Goal: Task Accomplishment & Management: Manage account settings

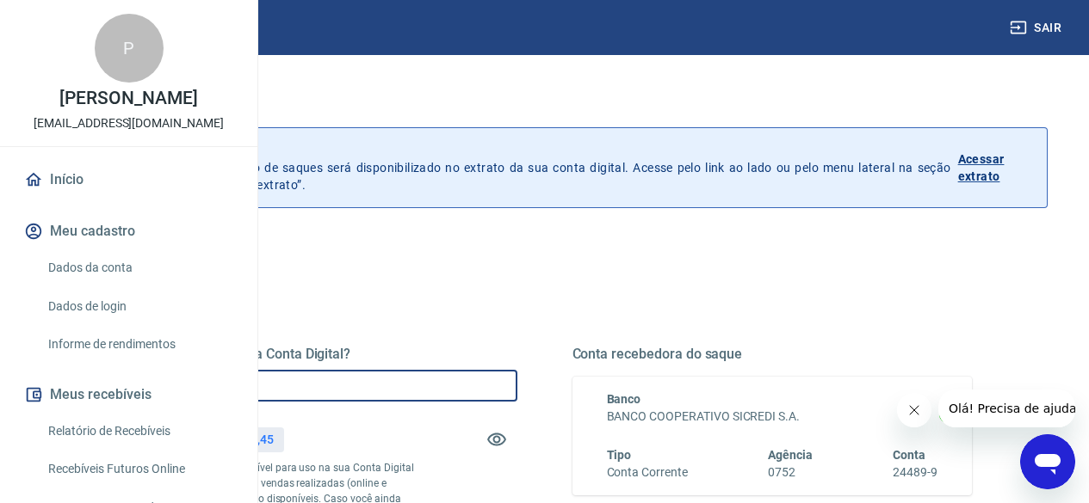
drag, startPoint x: 447, startPoint y: 389, endPoint x: 352, endPoint y: 366, distance: 97.5
click at [352, 366] on div "Quanto deseja sacar da Conta Digital? R$ 0,00 ​ Saldo total*: R$ 4.688,45 *Corr…" at bounding box center [544, 470] width 896 height 400
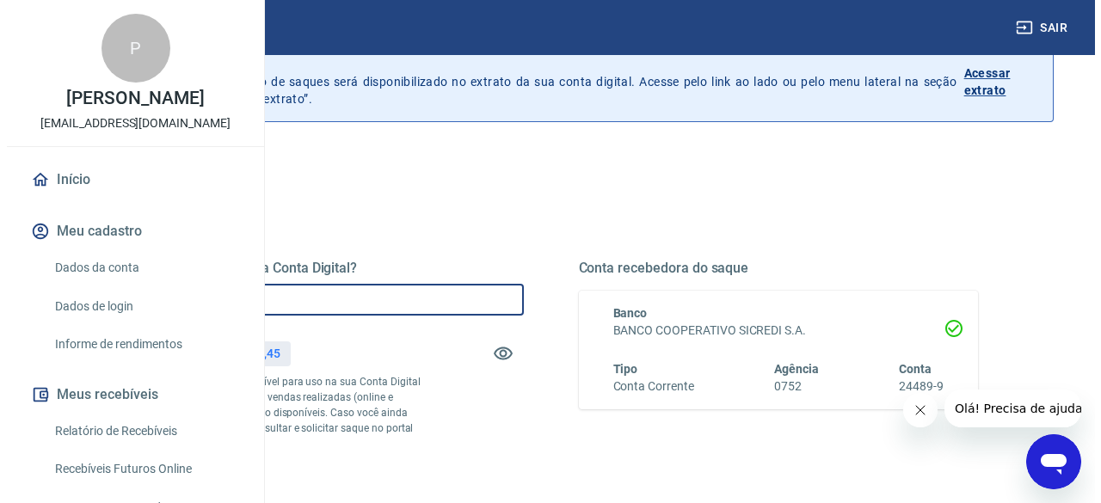
scroll to position [258, 0]
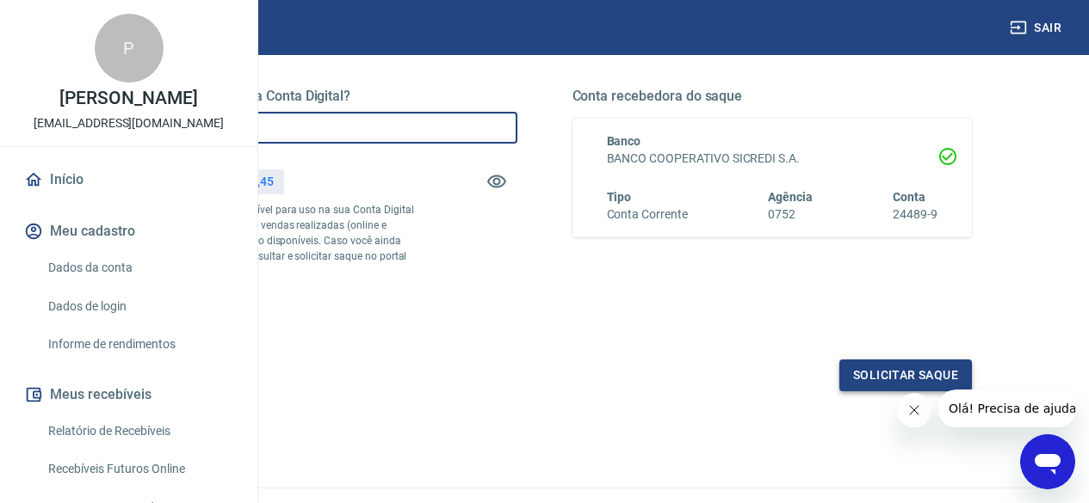
type input "R$ 4.688,45"
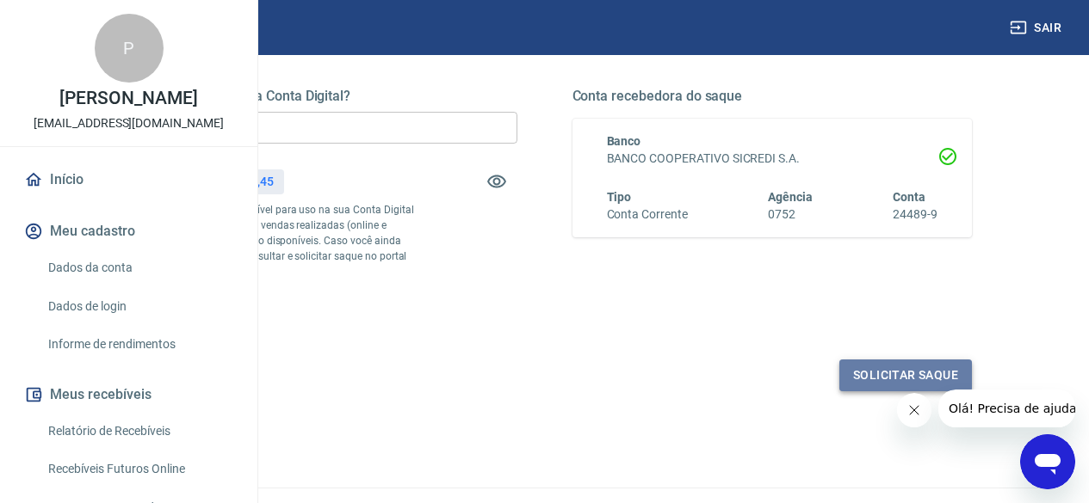
click at [877, 392] on button "Solicitar saque" at bounding box center [905, 376] width 133 height 32
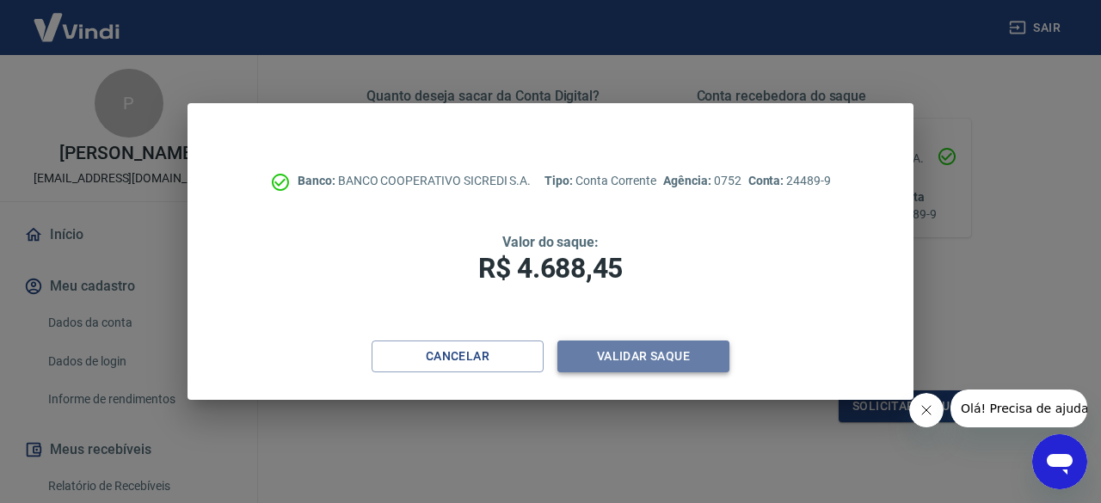
click at [635, 358] on button "Validar saque" at bounding box center [644, 357] width 172 height 32
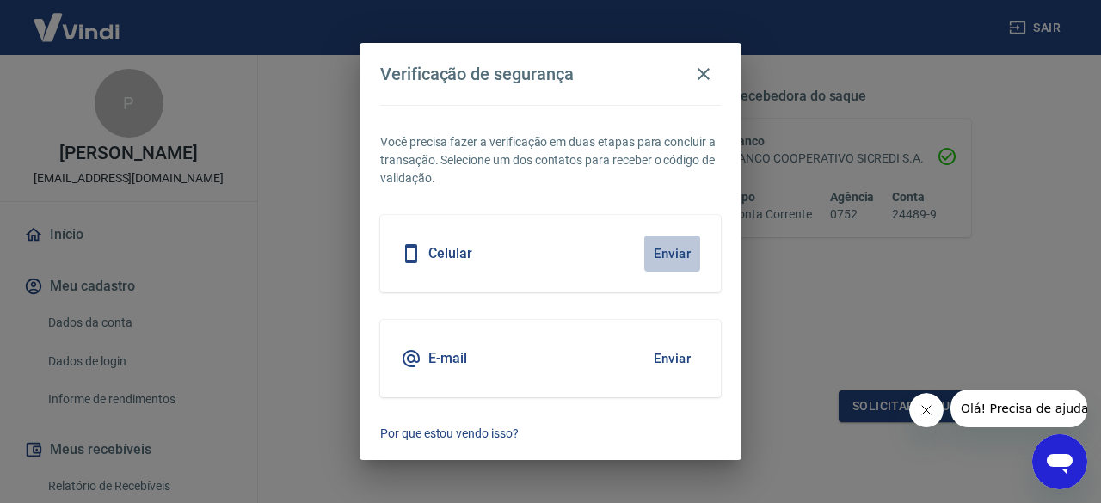
click at [663, 252] on button "Enviar" at bounding box center [672, 254] width 56 height 36
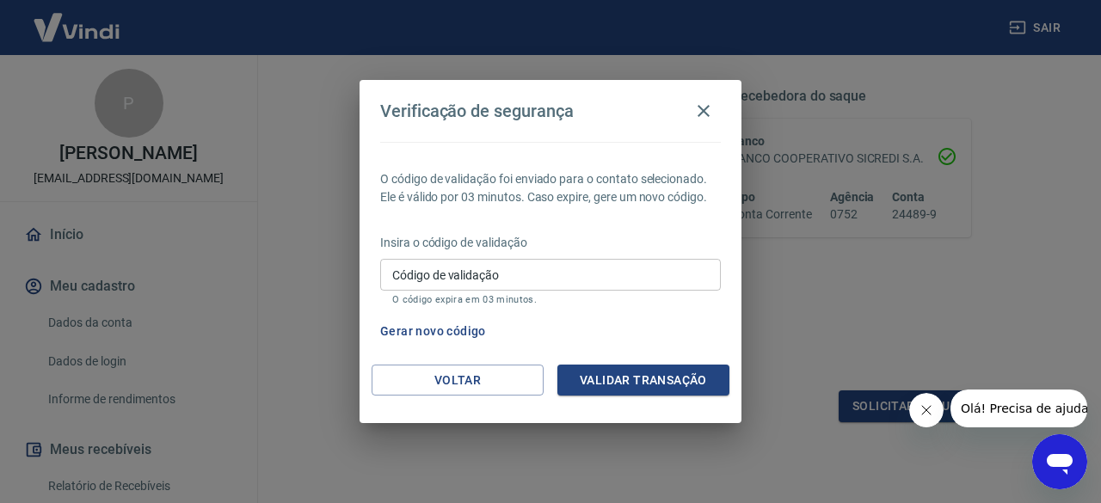
click at [652, 270] on input "Código de validação" at bounding box center [550, 275] width 341 height 32
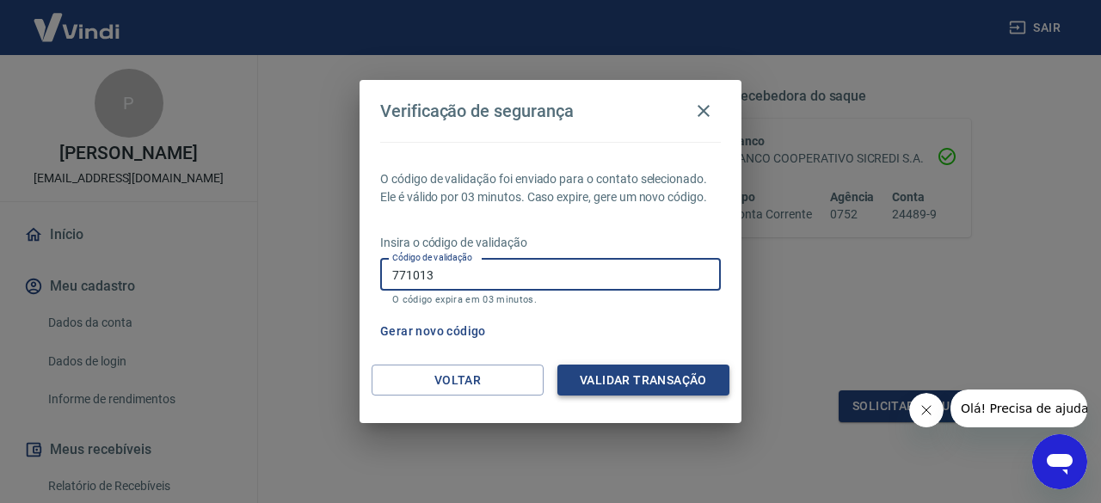
type input "771013"
click at [662, 376] on button "Validar transação" at bounding box center [644, 381] width 172 height 32
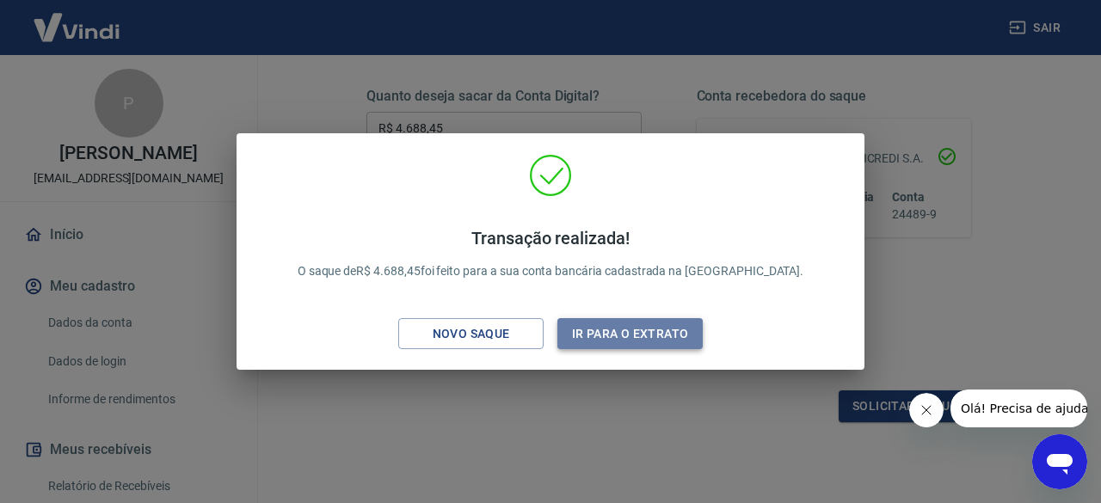
click at [610, 333] on button "Ir para o extrato" at bounding box center [630, 334] width 145 height 32
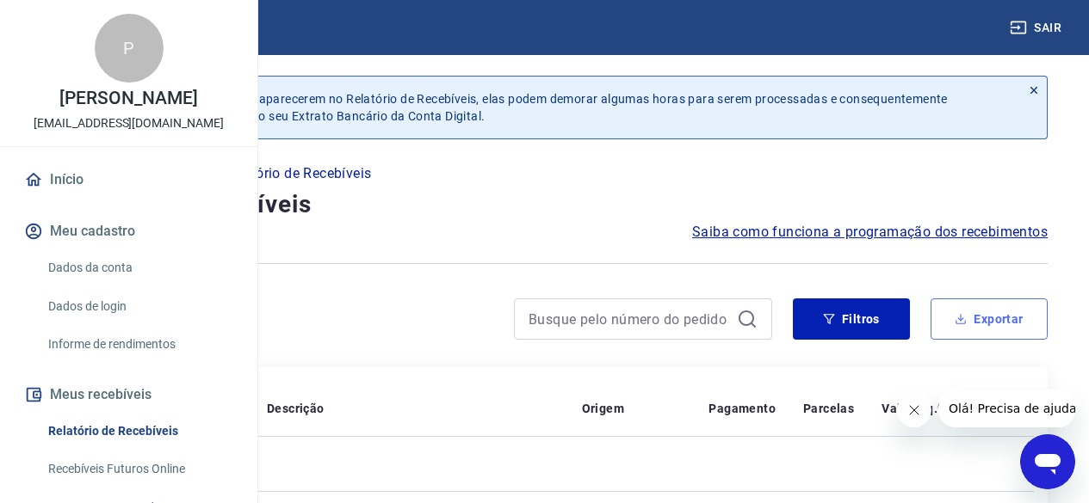
click at [1003, 323] on button "Exportar" at bounding box center [988, 319] width 117 height 41
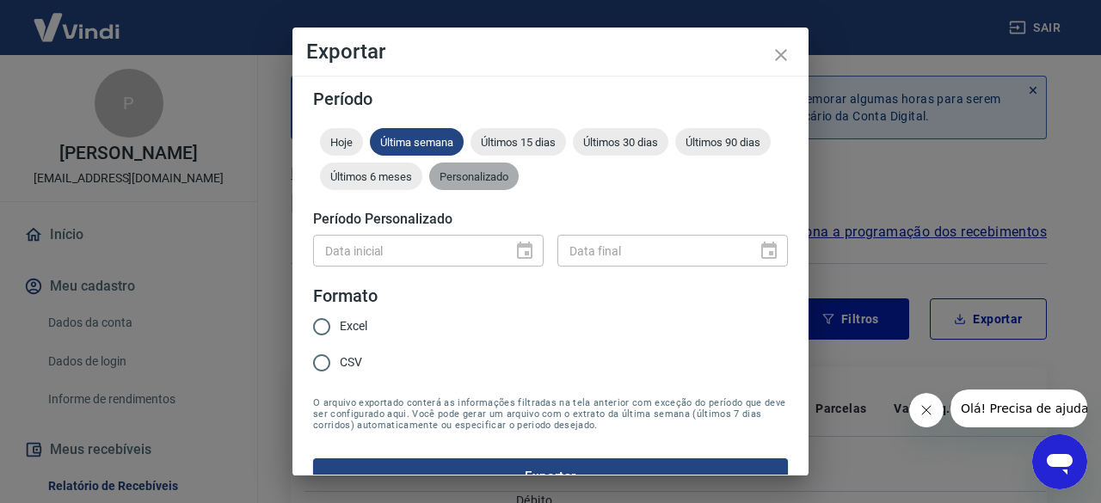
click at [519, 177] on span "Personalizado" at bounding box center [473, 176] width 89 height 13
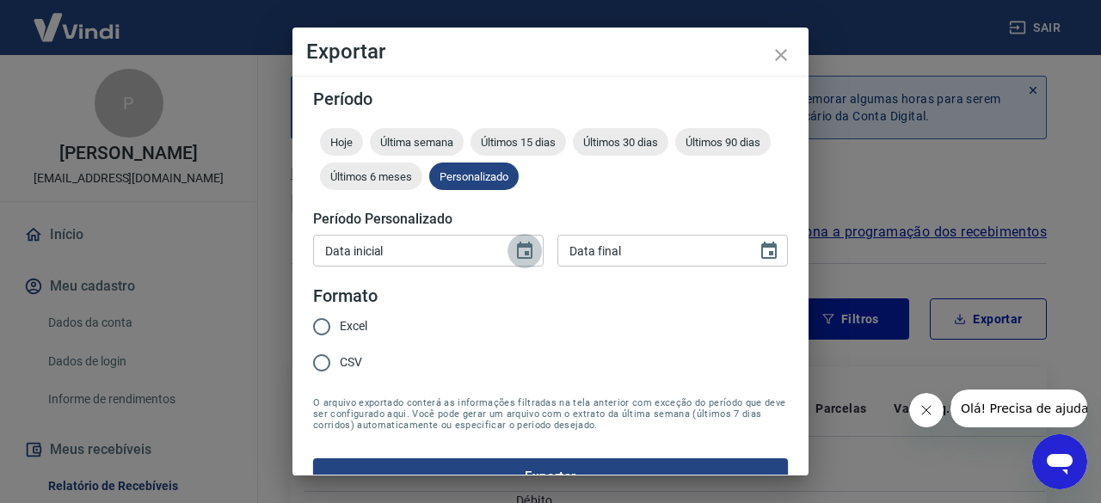
click at [517, 244] on icon "Choose date" at bounding box center [524, 250] width 15 height 17
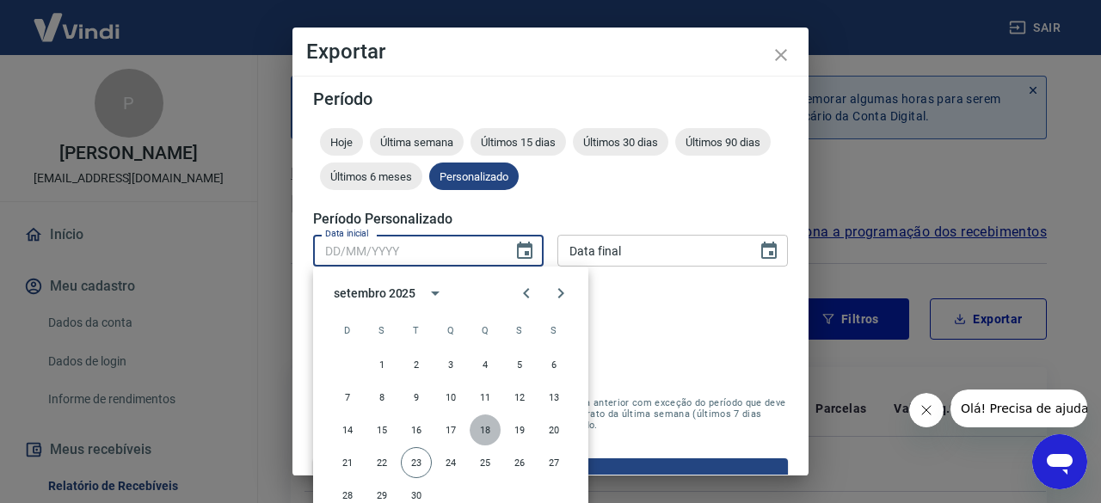
click at [480, 430] on button "18" at bounding box center [485, 430] width 31 height 31
type input "18/09/2025"
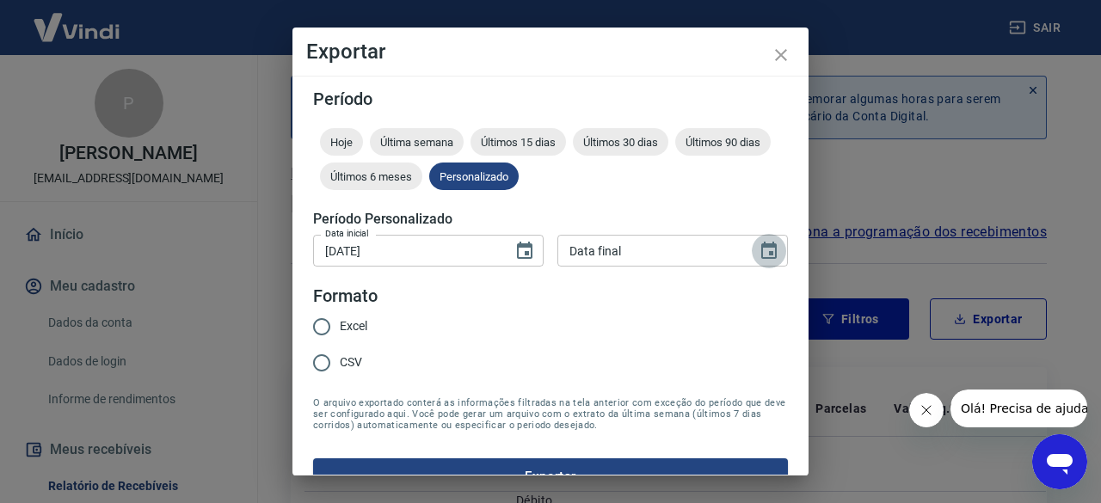
click at [762, 252] on icon "Choose date" at bounding box center [769, 250] width 15 height 17
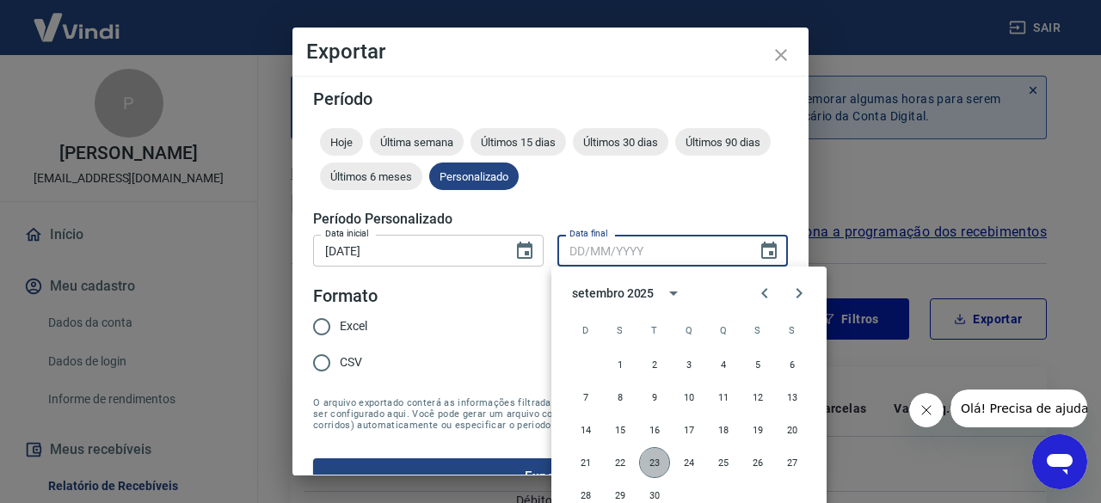
click at [651, 463] on button "23" at bounding box center [654, 462] width 31 height 31
type input "23/09/2025"
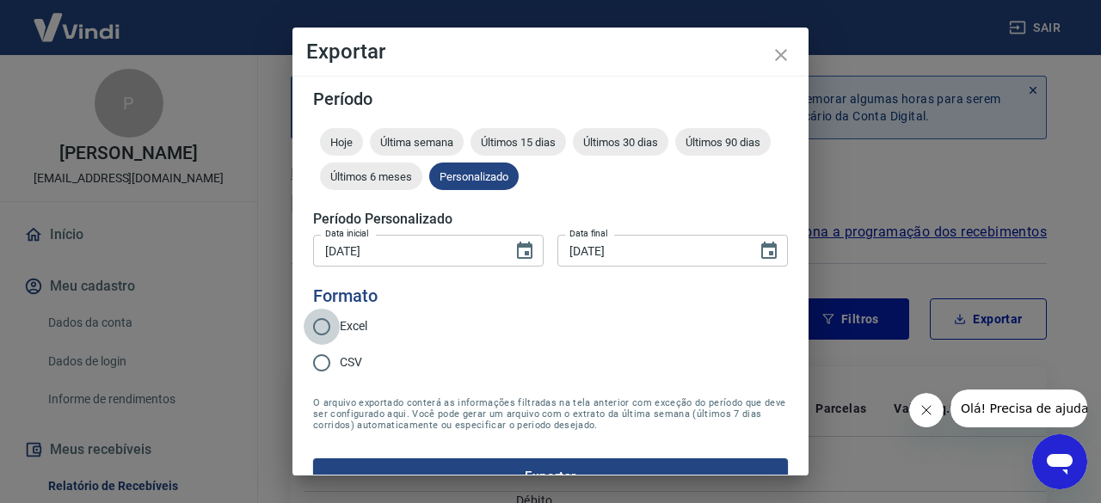
click at [318, 330] on input "Excel" at bounding box center [322, 327] width 36 height 36
radio input "true"
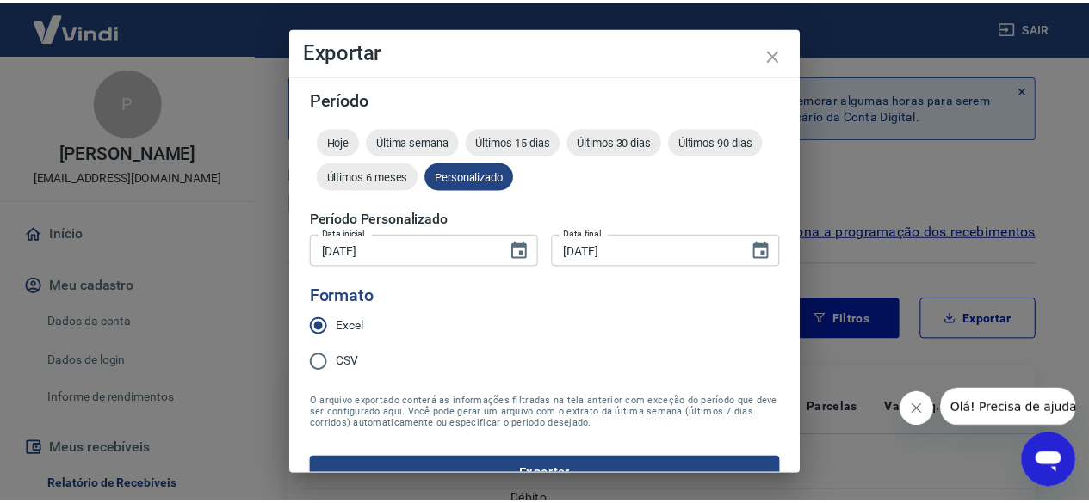
scroll to position [34, 0]
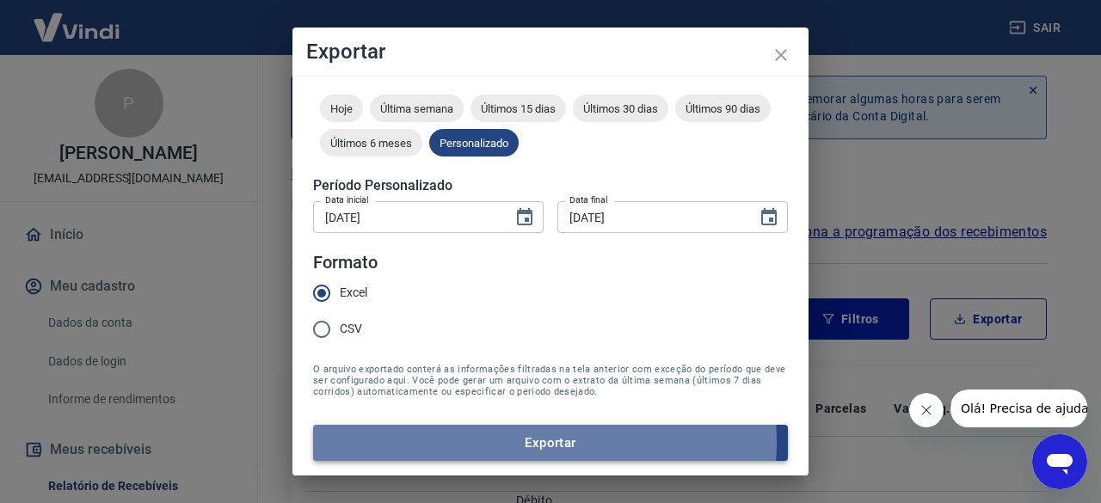
click at [503, 442] on button "Exportar" at bounding box center [550, 443] width 475 height 36
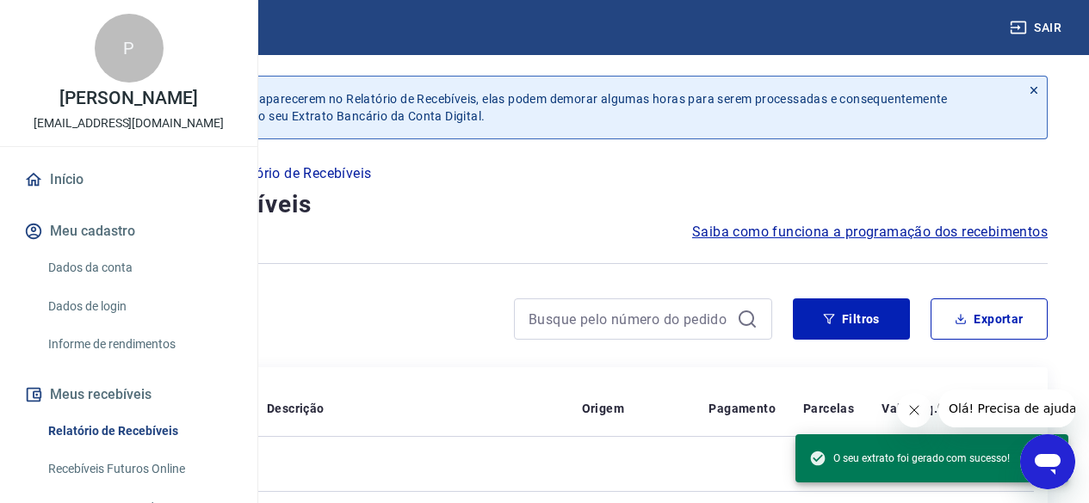
scroll to position [86, 0]
